Goal: Information Seeking & Learning: Learn about a topic

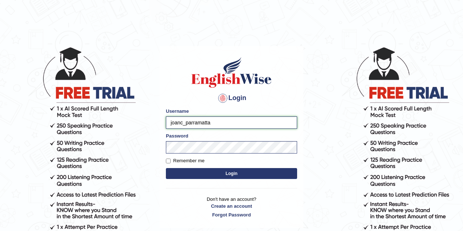
drag, startPoint x: 183, startPoint y: 122, endPoint x: 159, endPoint y: 122, distance: 24.0
click at [159, 122] on main "Login Please fix the following errors: Username joanc_parramatta Password Remem…" at bounding box center [231, 126] width 146 height 207
type input "maitree_parramatta"
click at [166, 168] on button "Login" at bounding box center [231, 173] width 131 height 11
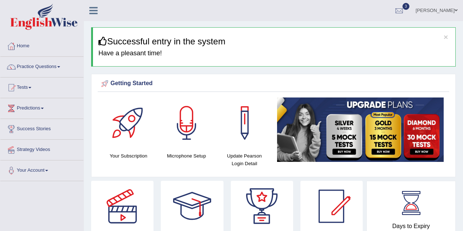
click at [38, 69] on link "Practice Questions" at bounding box center [41, 66] width 83 height 18
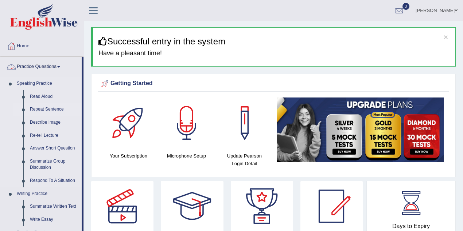
click at [45, 108] on link "Repeat Sentence" at bounding box center [54, 109] width 55 height 13
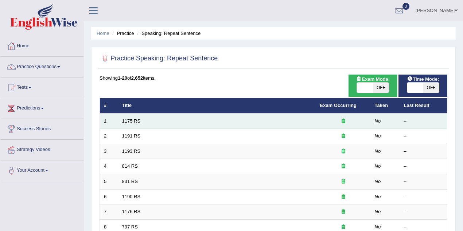
click at [135, 120] on link "1175 RS" at bounding box center [131, 120] width 19 height 5
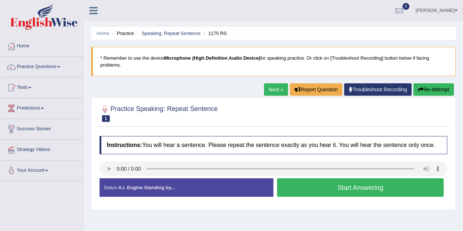
click at [358, 192] on button "Start Answering" at bounding box center [360, 187] width 166 height 19
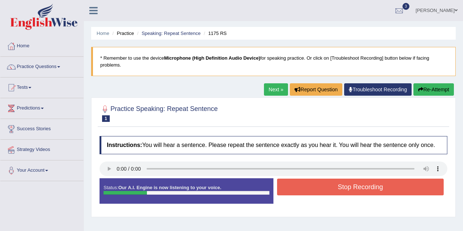
click at [326, 188] on button "Stop Recording" at bounding box center [360, 187] width 166 height 17
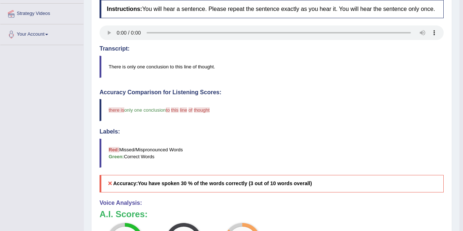
scroll to position [7, 0]
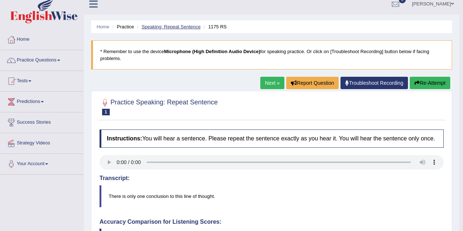
click at [174, 26] on link "Speaking: Repeat Sentence" at bounding box center [170, 26] width 59 height 5
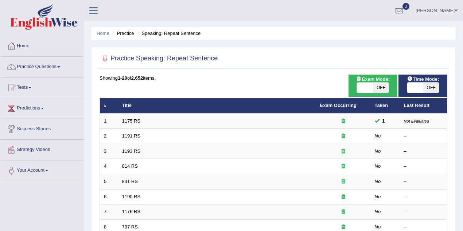
click at [430, 86] on span "OFF" at bounding box center [431, 88] width 16 height 10
checkbox input "true"
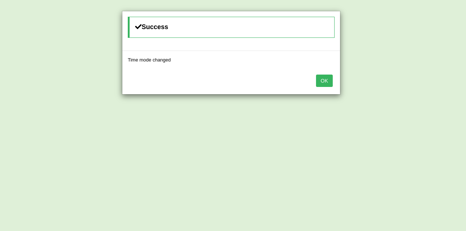
click at [324, 78] on button "OK" at bounding box center [324, 81] width 17 height 12
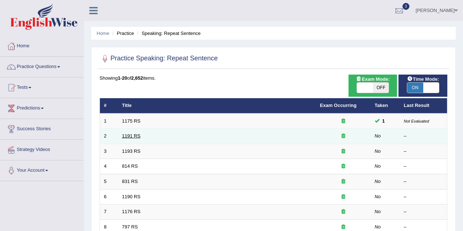
click at [131, 135] on link "1191 RS" at bounding box center [131, 135] width 19 height 5
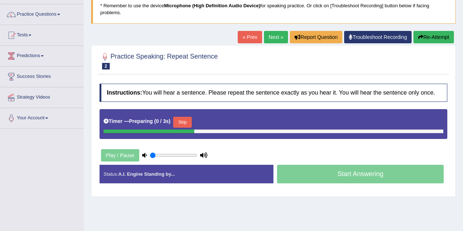
scroll to position [65, 0]
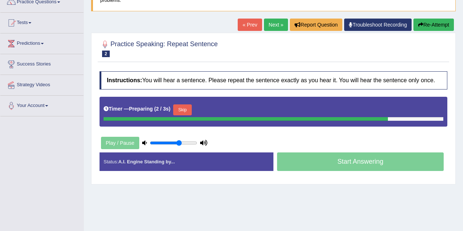
click at [178, 142] on input "range" at bounding box center [173, 143] width 47 height 6
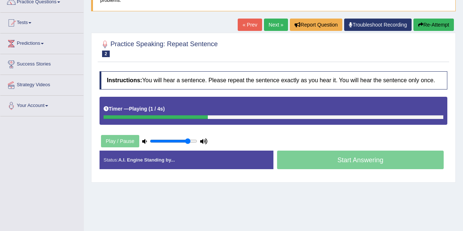
click at [188, 141] on input "range" at bounding box center [173, 141] width 47 height 6
click at [193, 141] on input "range" at bounding box center [173, 141] width 47 height 6
type input "1"
click at [195, 141] on input "range" at bounding box center [173, 141] width 47 height 6
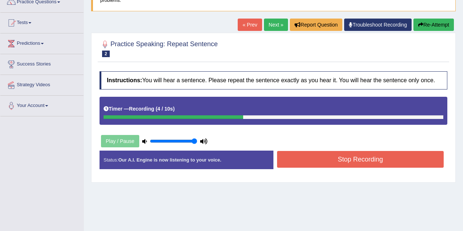
click at [327, 163] on button "Stop Recording" at bounding box center [360, 159] width 166 height 17
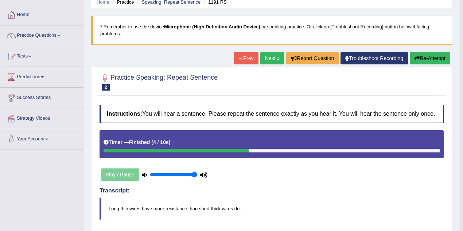
scroll to position [0, 0]
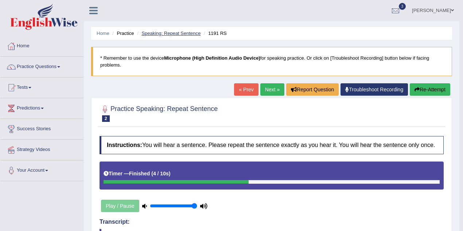
click at [157, 35] on link "Speaking: Repeat Sentence" at bounding box center [170, 33] width 59 height 5
